Goal: Information Seeking & Learning: Understand process/instructions

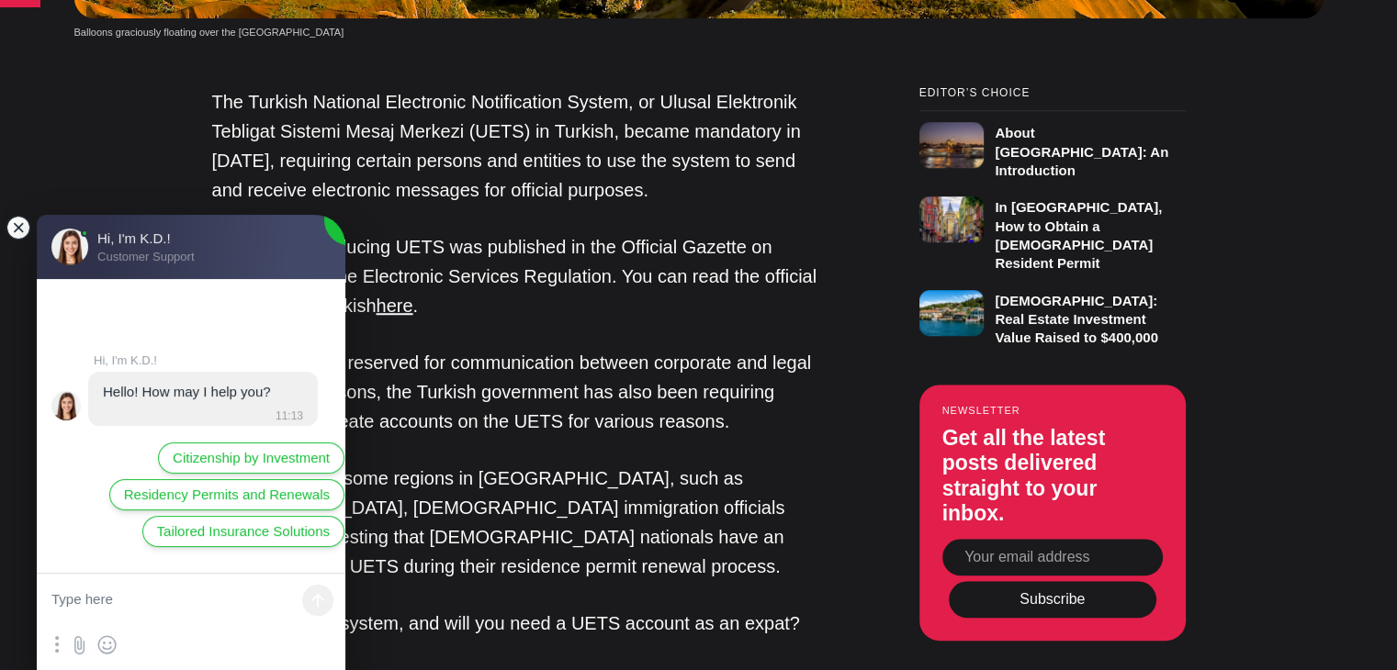
click at [21, 229] on jdiv at bounding box center [19, 228] width 26 height 26
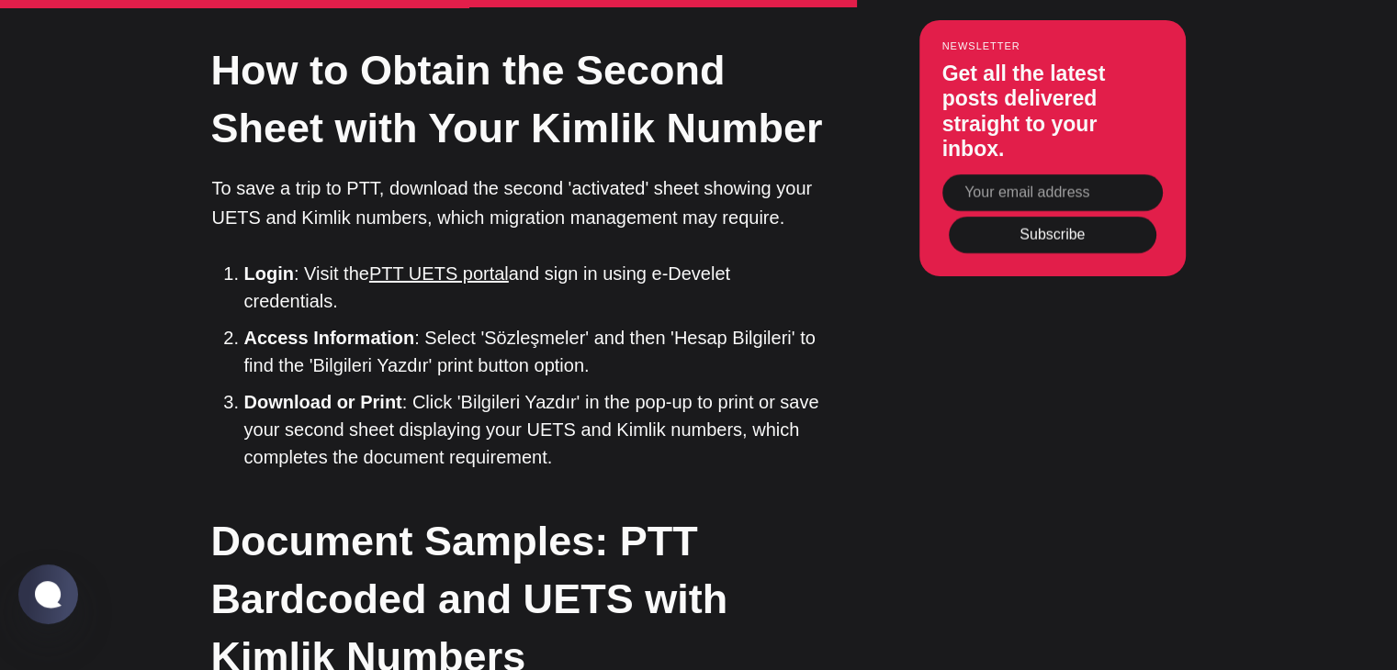
scroll to position [6391, 0]
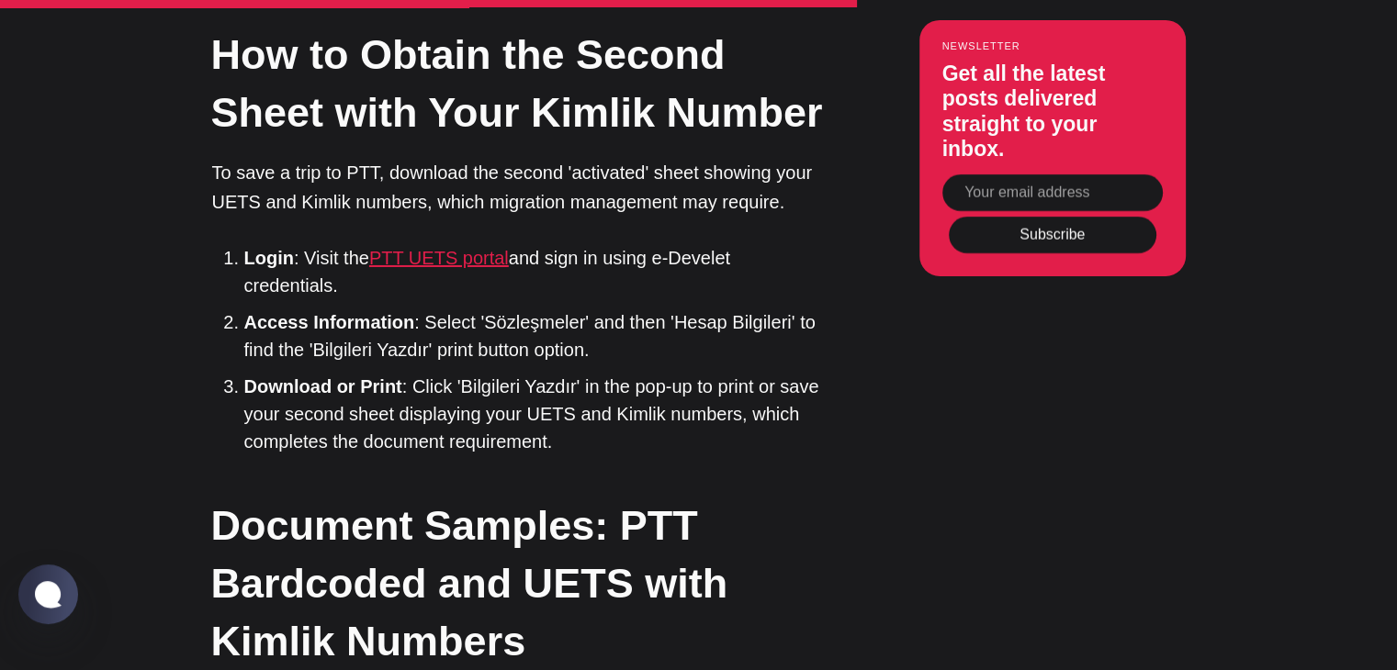
click at [452, 248] on link "PTT UETS portal" at bounding box center [439, 258] width 140 height 20
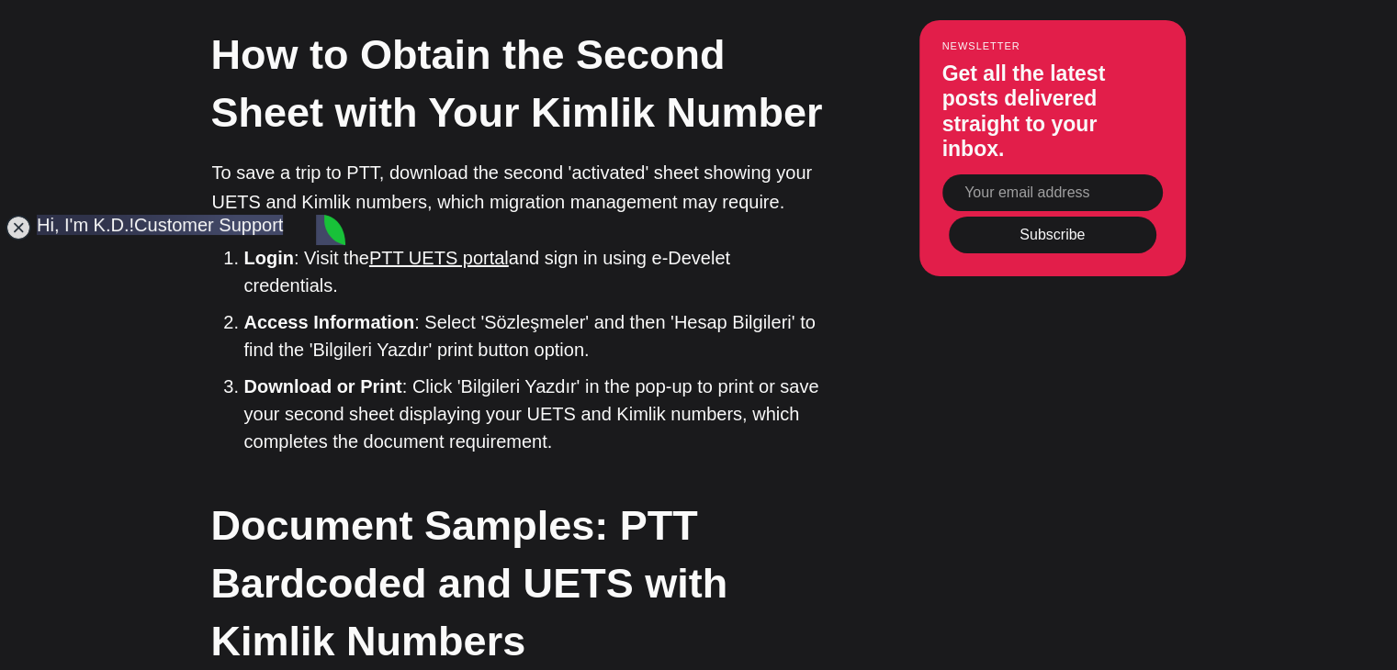
click at [705, 497] on h2 "Document Samples: PTT Bardcoded and UETS with Kimlik Numbers" at bounding box center [518, 584] width 615 height 174
click at [17, 232] on jdiv at bounding box center [19, 228] width 26 height 26
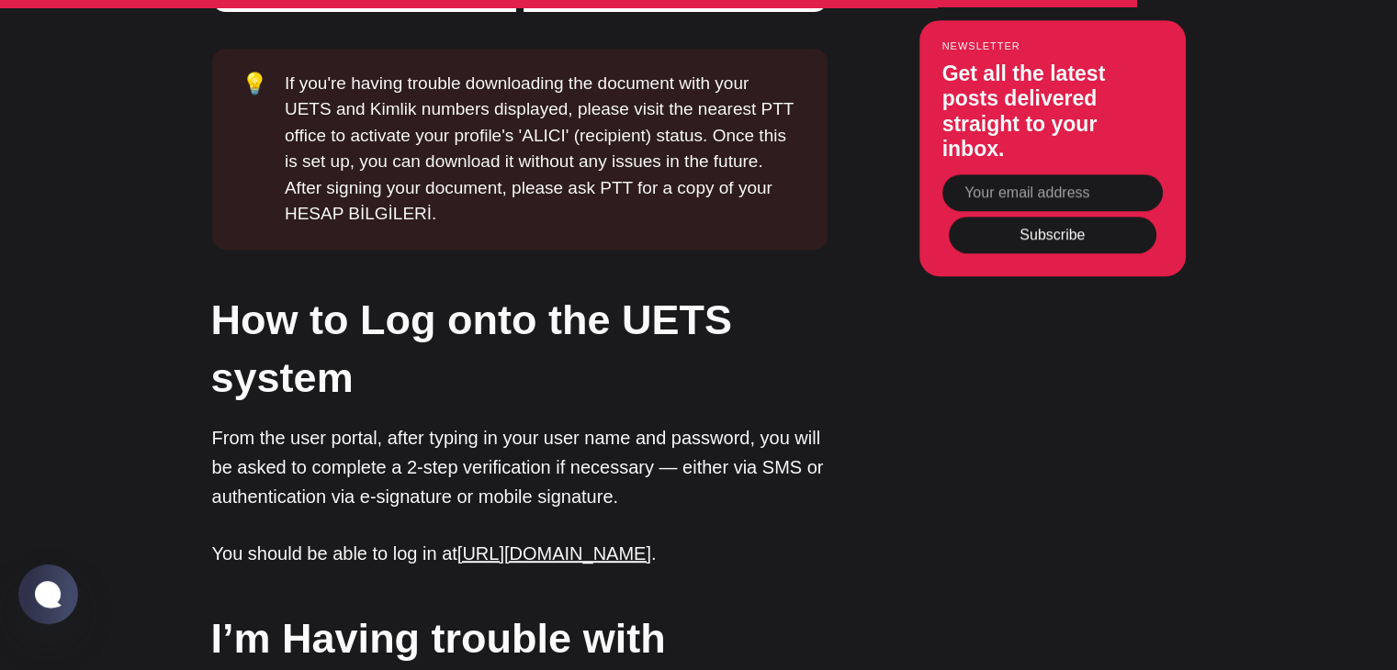
scroll to position [7934, 0]
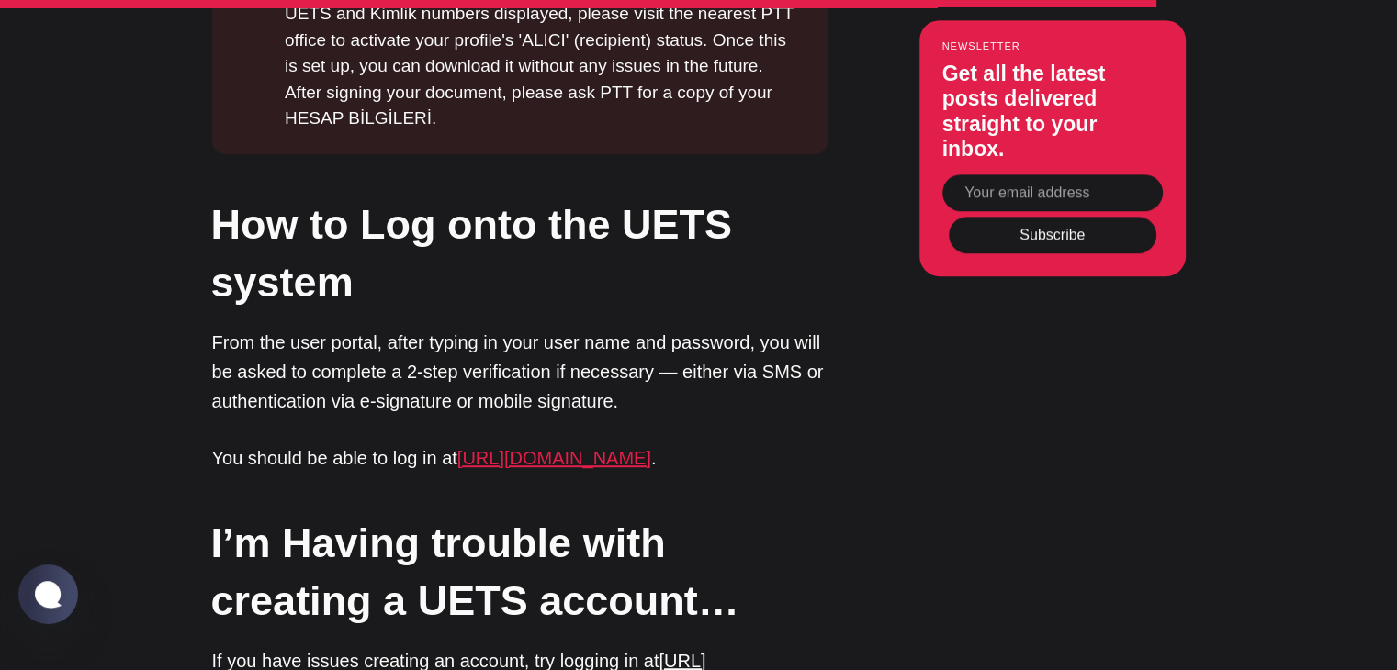
click at [651, 448] on link "[URL][DOMAIN_NAME]" at bounding box center [554, 458] width 194 height 20
